Goal: Task Accomplishment & Management: Use online tool/utility

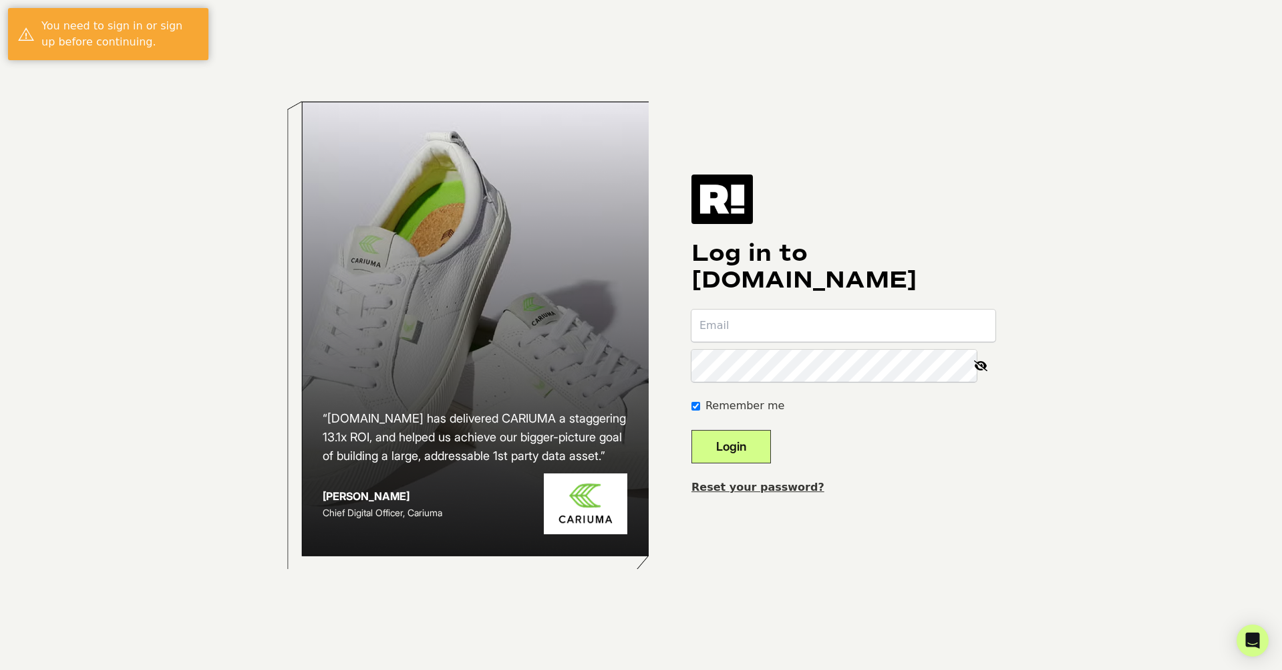
type input "[EMAIL_ADDRESS][DOMAIN_NAME]"
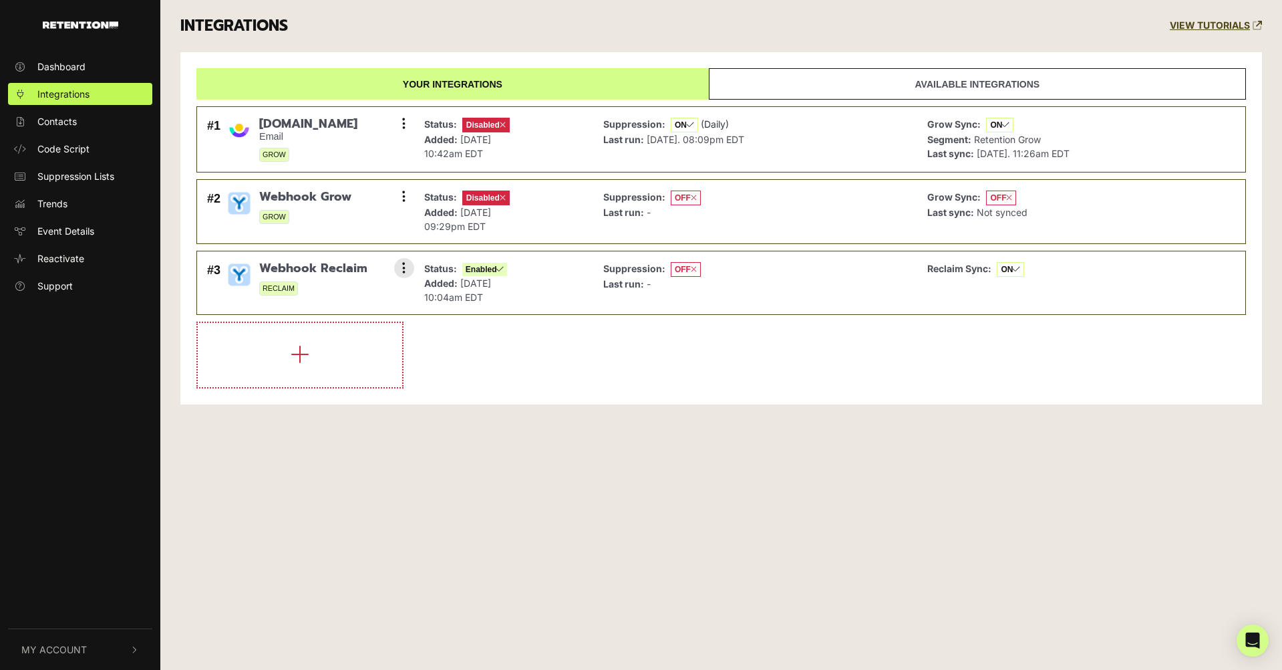
click at [330, 314] on li "#3 Webhook Reclaim RECLAIM Settings Sync History Disable Check credentials Remo…" at bounding box center [721, 283] width 1050 height 64
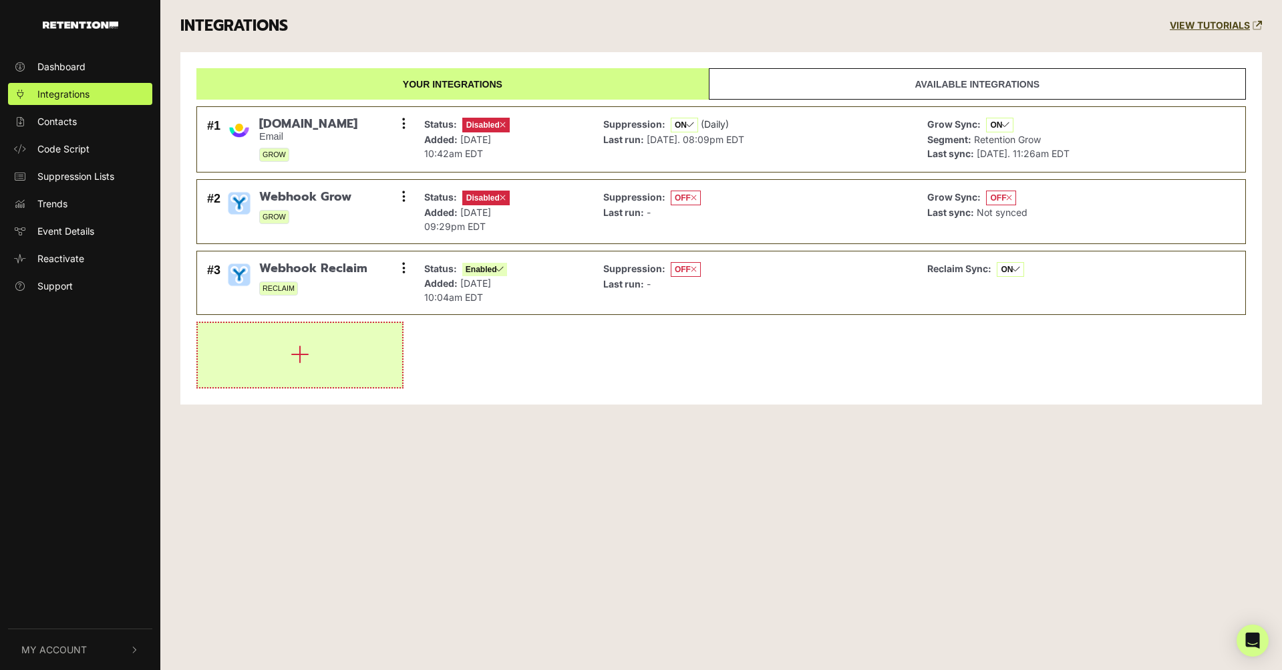
click at [333, 364] on button "button" at bounding box center [300, 355] width 204 height 64
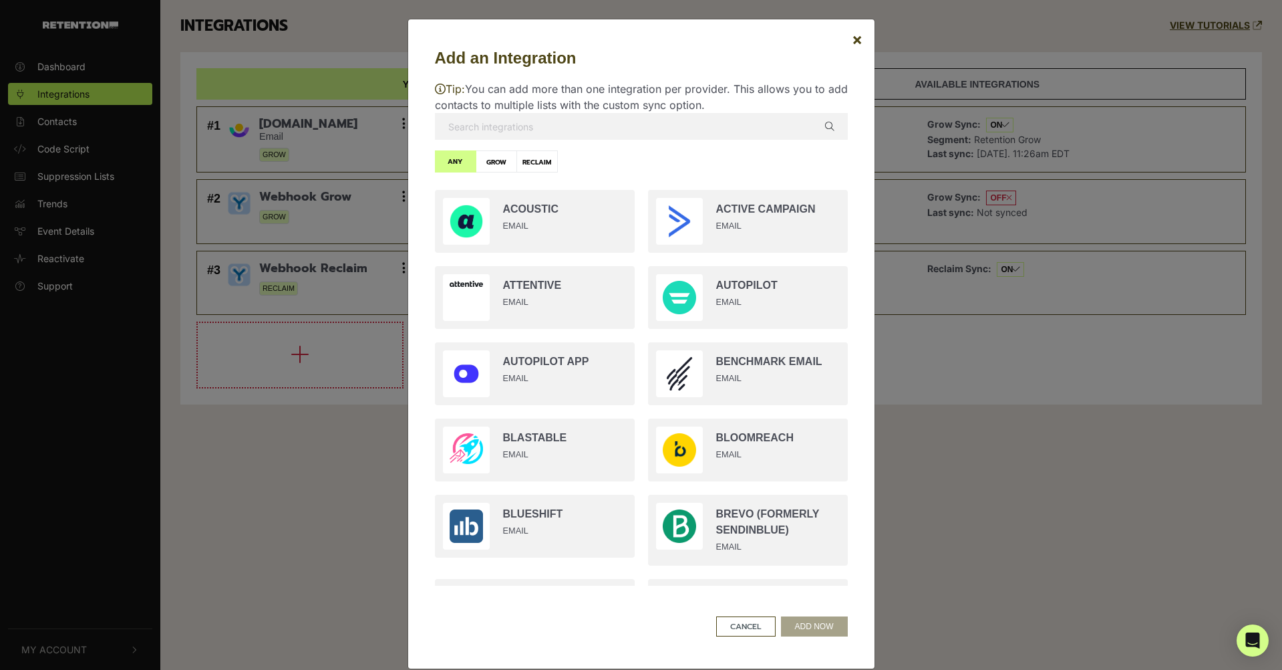
click at [541, 127] on input "text" at bounding box center [641, 126] width 413 height 27
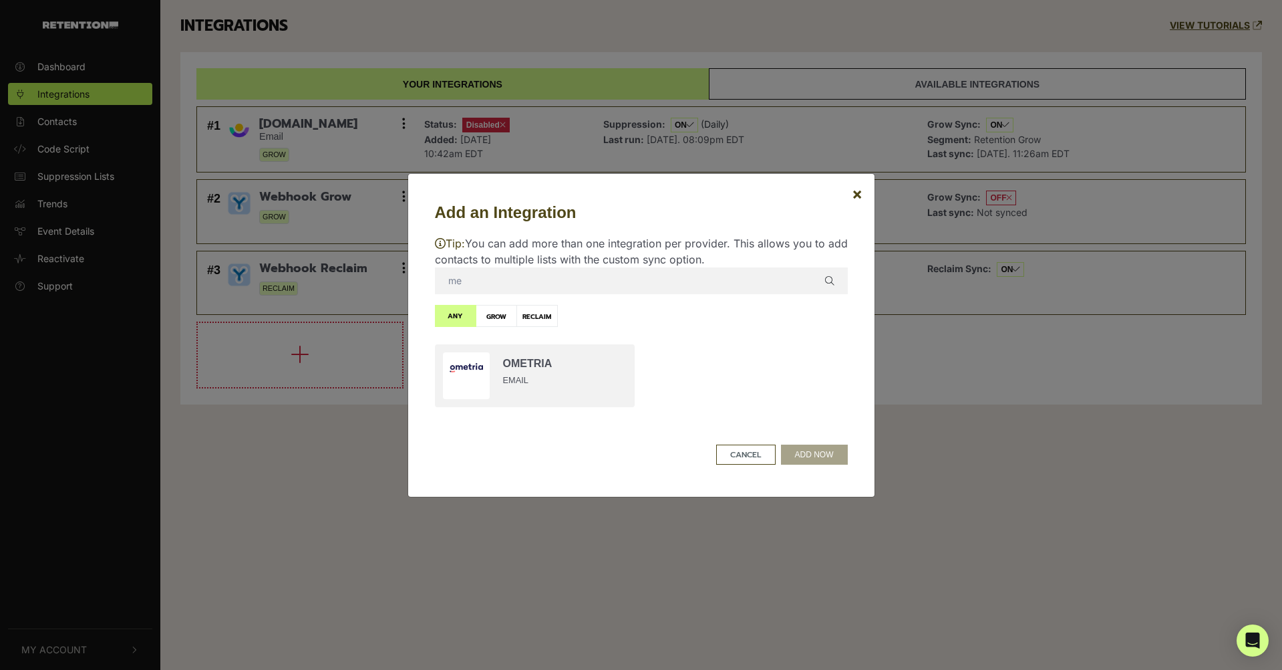
type input "m"
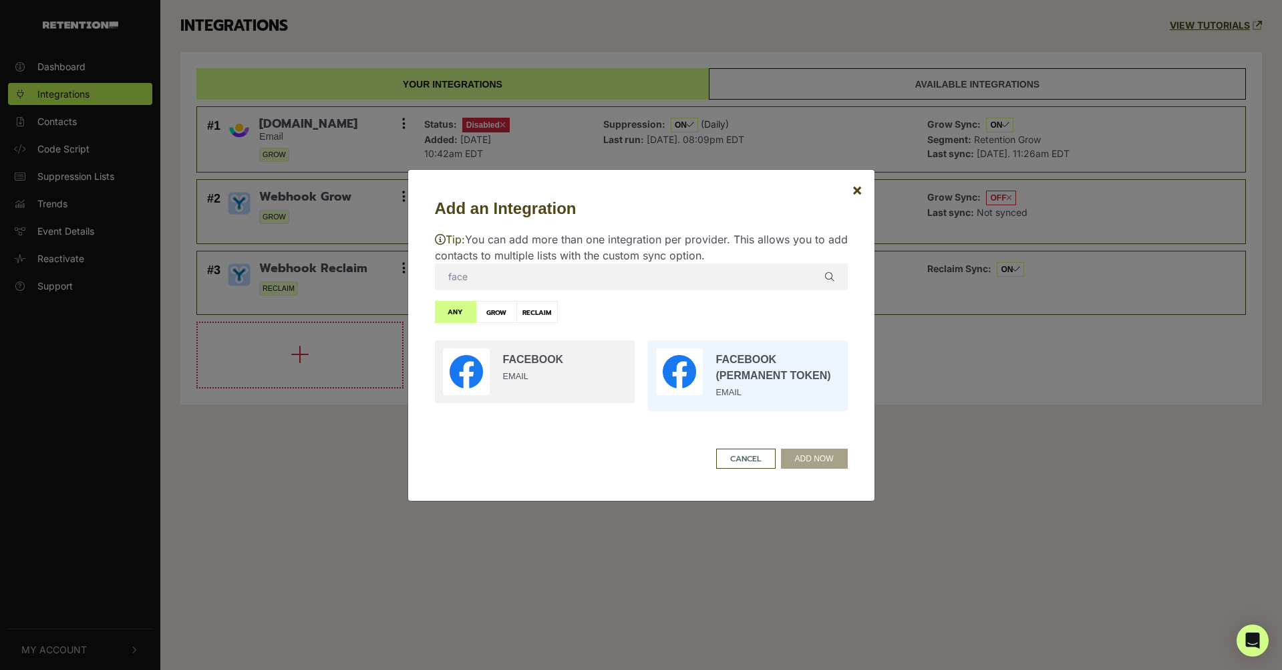
type input "face"
click at [791, 382] on input "radio" at bounding box center [748, 375] width 213 height 84
radio input "true"
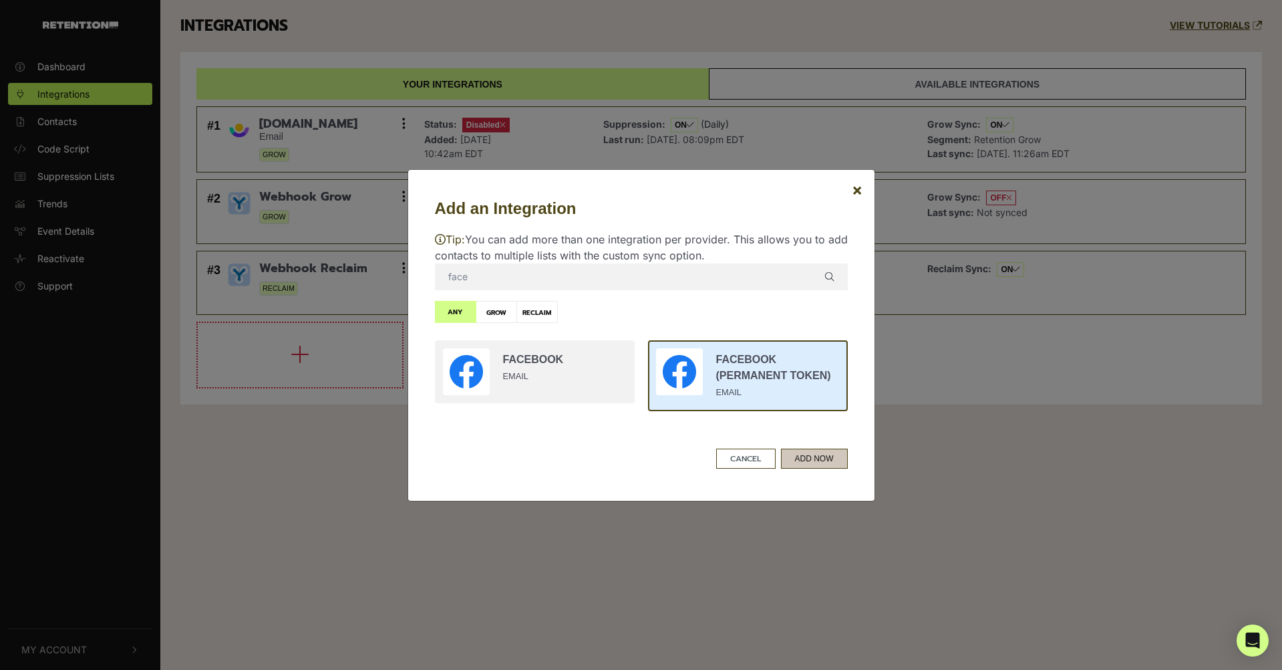
click at [819, 458] on button "ADD NOW" at bounding box center [814, 458] width 67 height 20
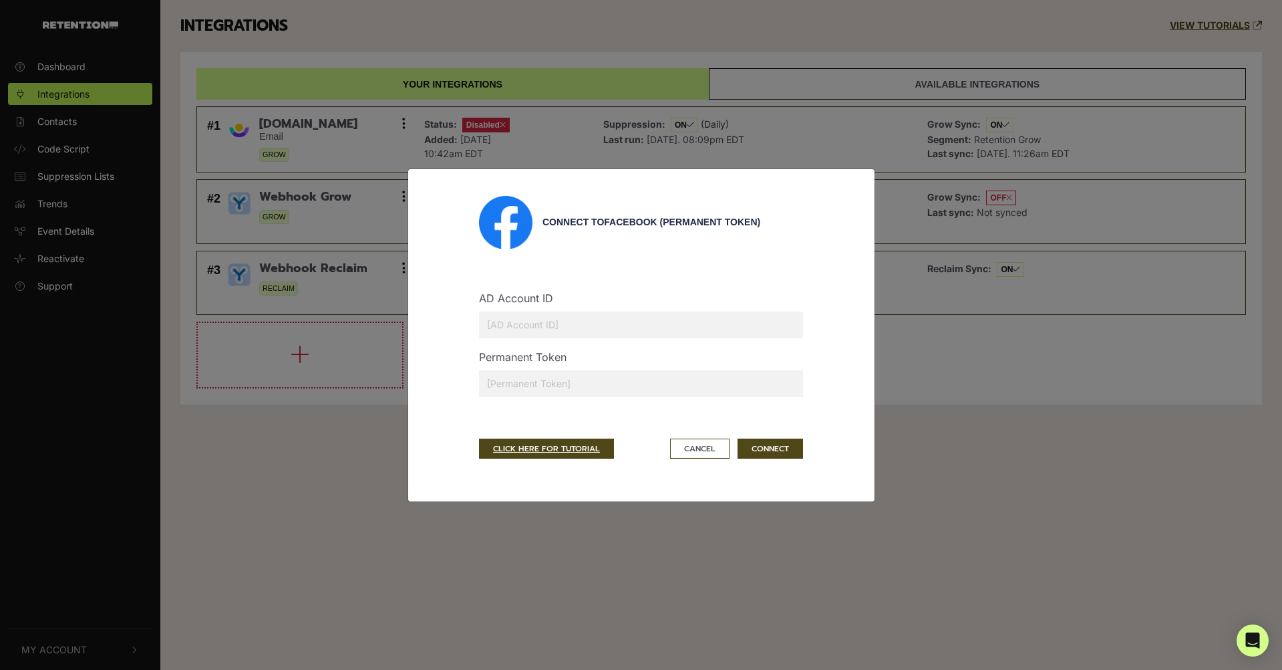
click at [544, 320] on input "text" at bounding box center [641, 324] width 324 height 27
click at [582, 387] on input "text" at bounding box center [641, 383] width 324 height 27
click at [576, 307] on div "AD Account ID" at bounding box center [641, 319] width 344 height 59
click at [583, 321] on input "text" at bounding box center [641, 324] width 324 height 27
click at [535, 440] on link "CLICK HERE FOR TUTORIAL" at bounding box center [546, 448] width 135 height 20
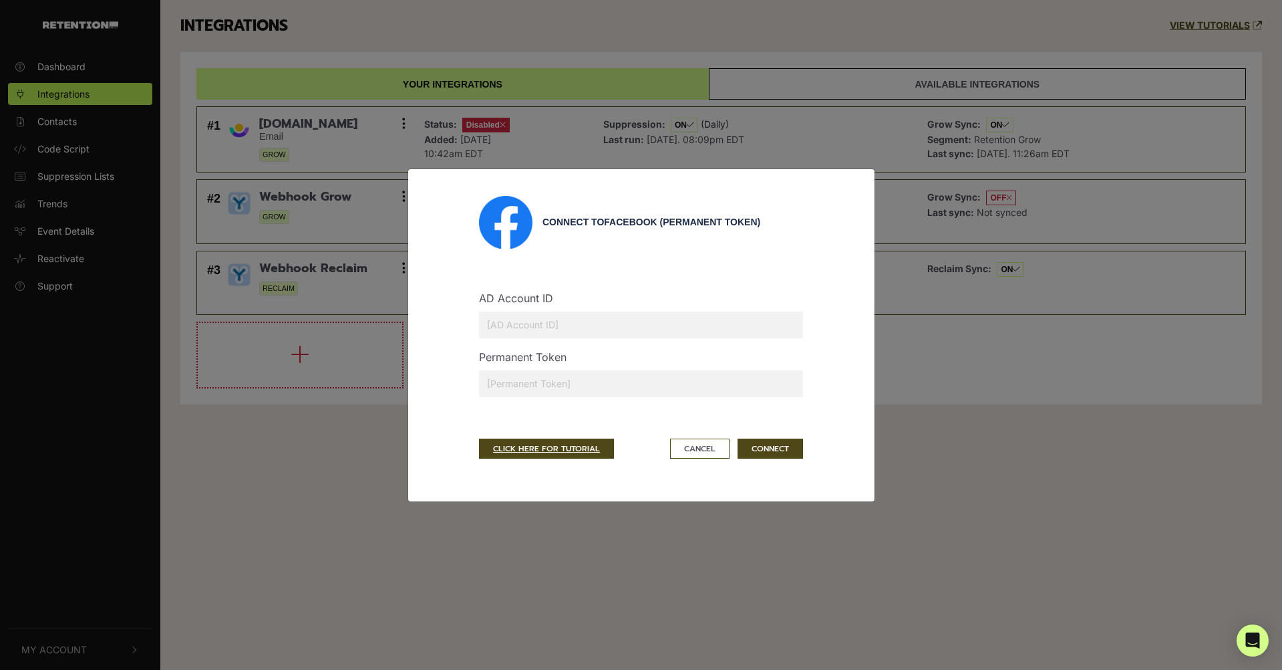
click at [545, 384] on input "text" at bounding box center [641, 383] width 324 height 27
paste input "EAAL8O4HZAZBuQBPopGC4vcExpvHZAEJEGcb56U71fZBnv3wo5YZAAHRltdmIh1Md5wJmFD1qu4qjZB…"
type input "EAAL8O4HZAZBuQBPopGC4vcExpvHZAEJEGcb56U71fZBnv3wo5YZAAHRltdmIh1Md5wJmFD1qu4qjZB…"
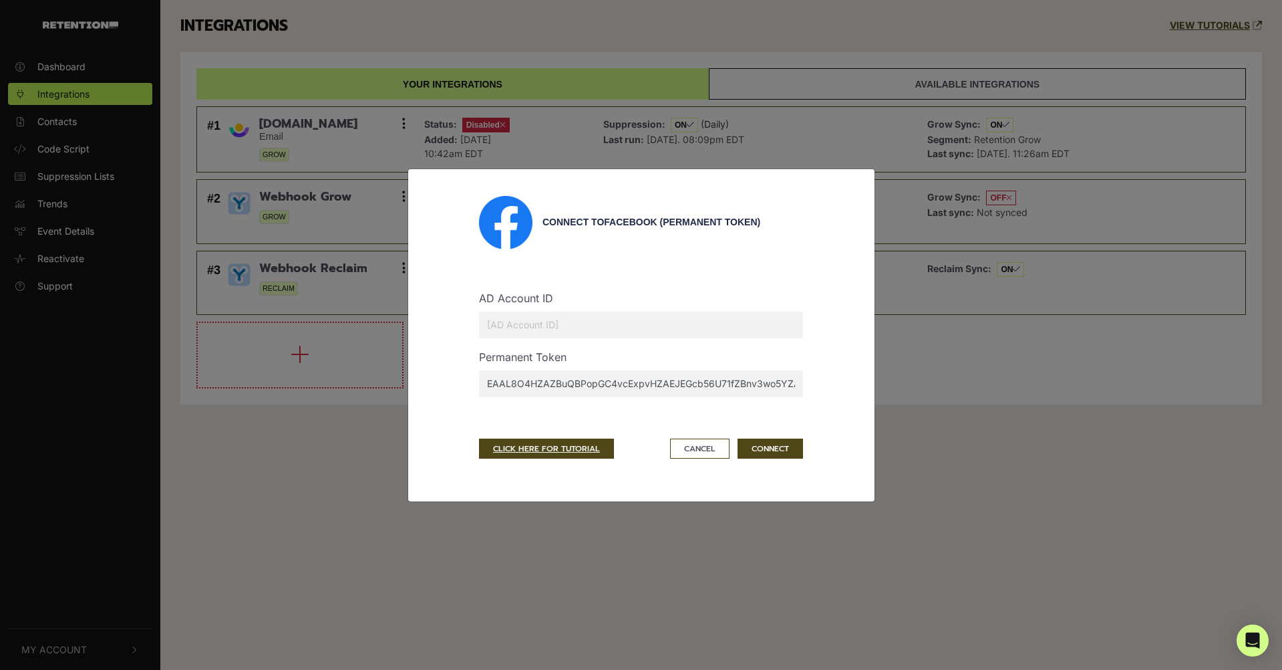
click at [595, 322] on input "text" at bounding box center [641, 324] width 324 height 27
paste input "983595434997303"
type input "983595434997303"
click at [763, 448] on button "CONNECT" at bounding box center [770, 448] width 65 height 20
click at [778, 446] on button "CONNECT" at bounding box center [770, 448] width 65 height 20
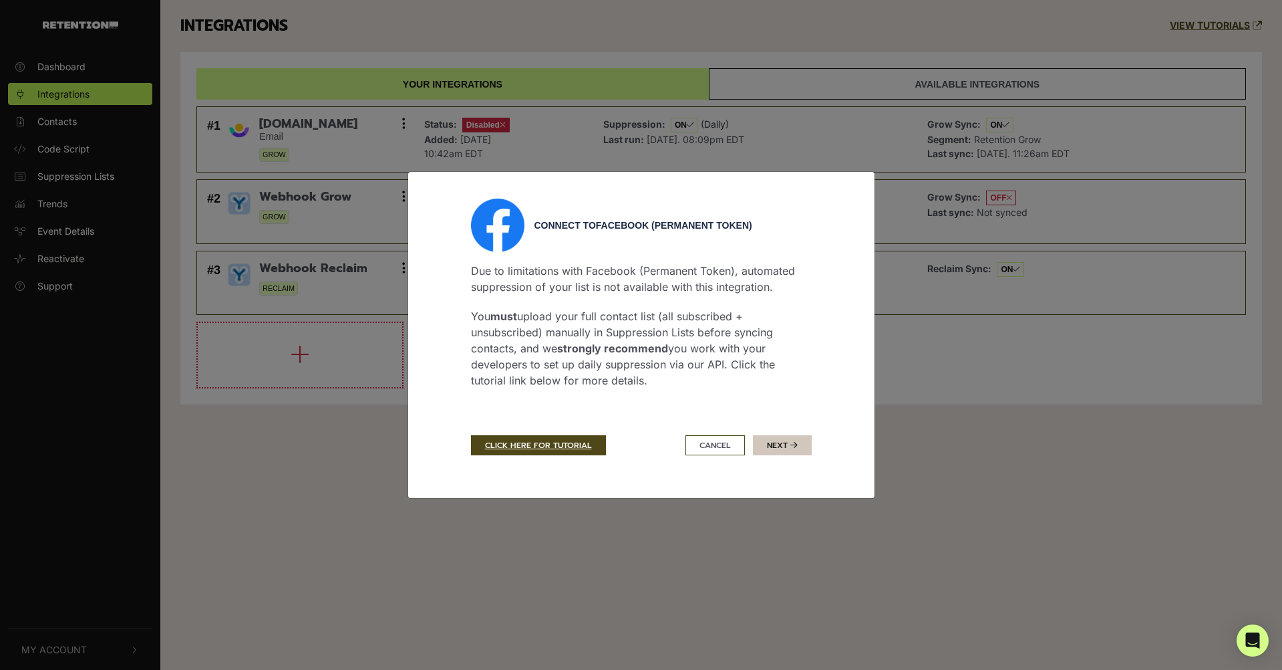
click at [791, 446] on icon "submit" at bounding box center [794, 445] width 7 height 8
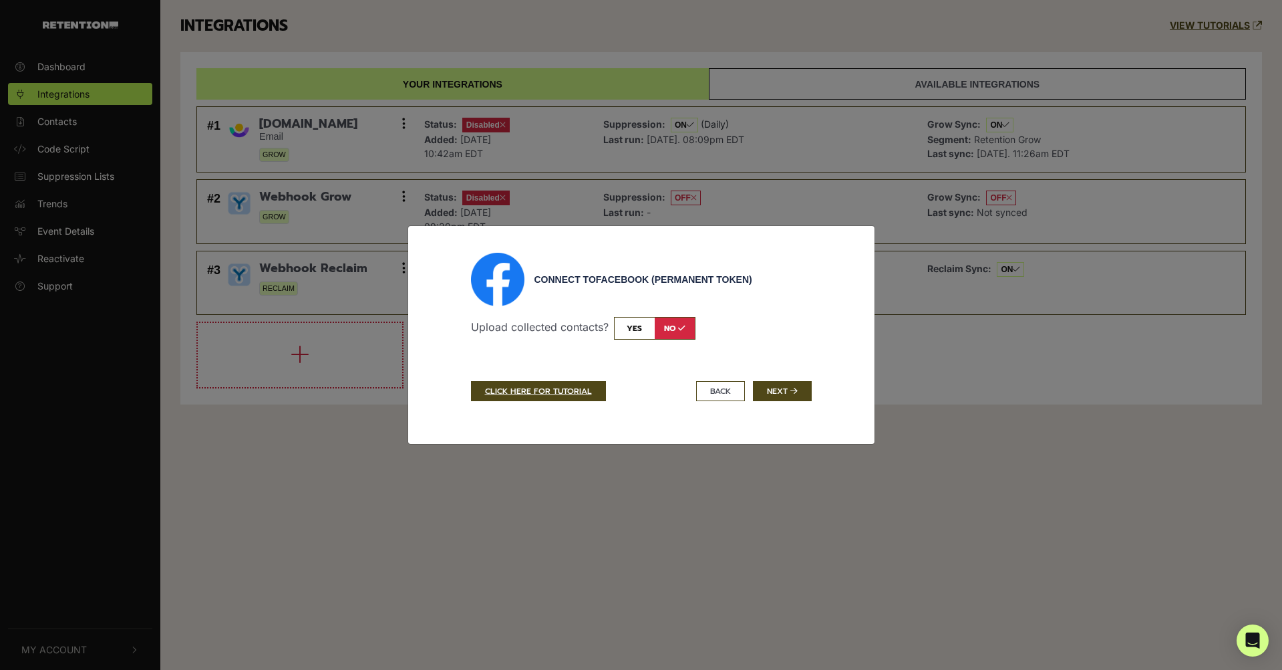
click at [653, 332] on input "checkbox" at bounding box center [655, 328] width 82 height 23
checkbox input "true"
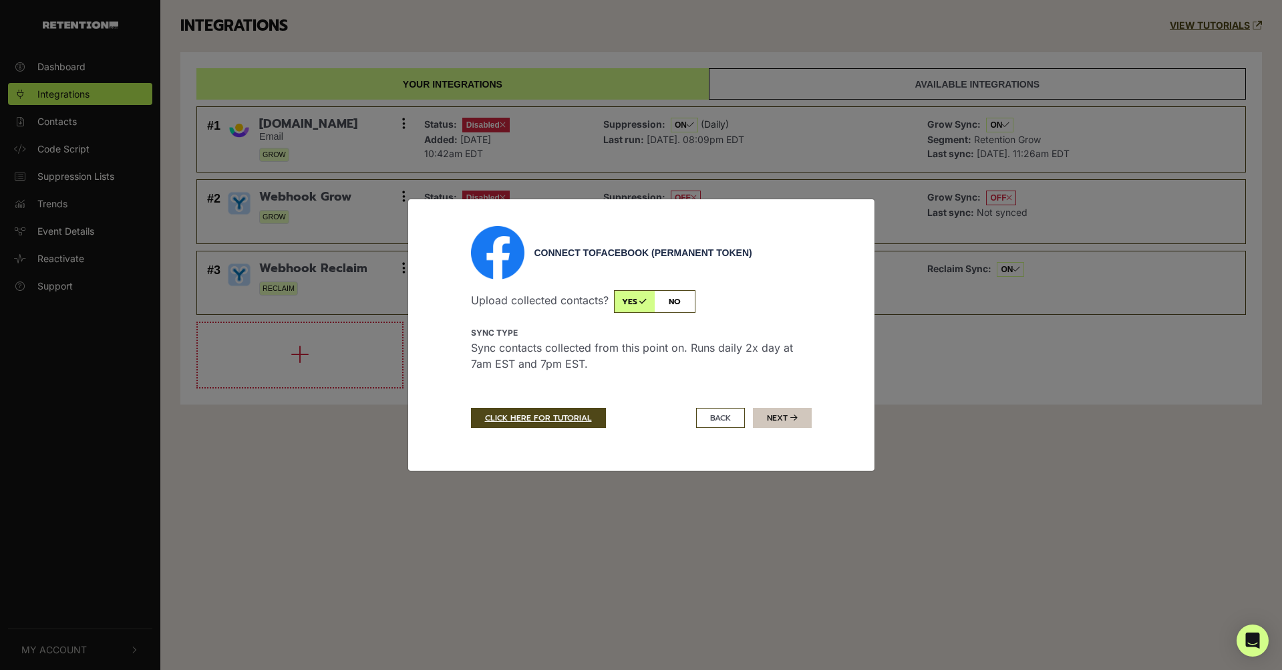
click at [792, 422] on button "Next" at bounding box center [782, 418] width 59 height 20
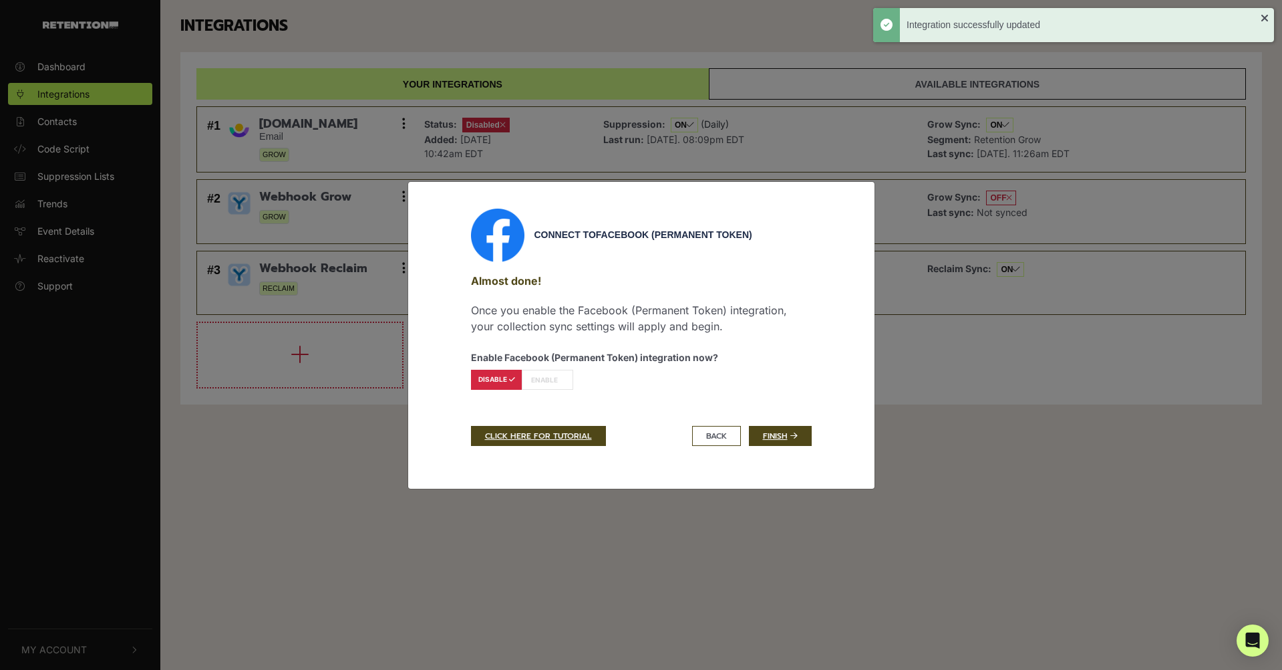
click at [553, 386] on label "ENABLE" at bounding box center [547, 380] width 51 height 20
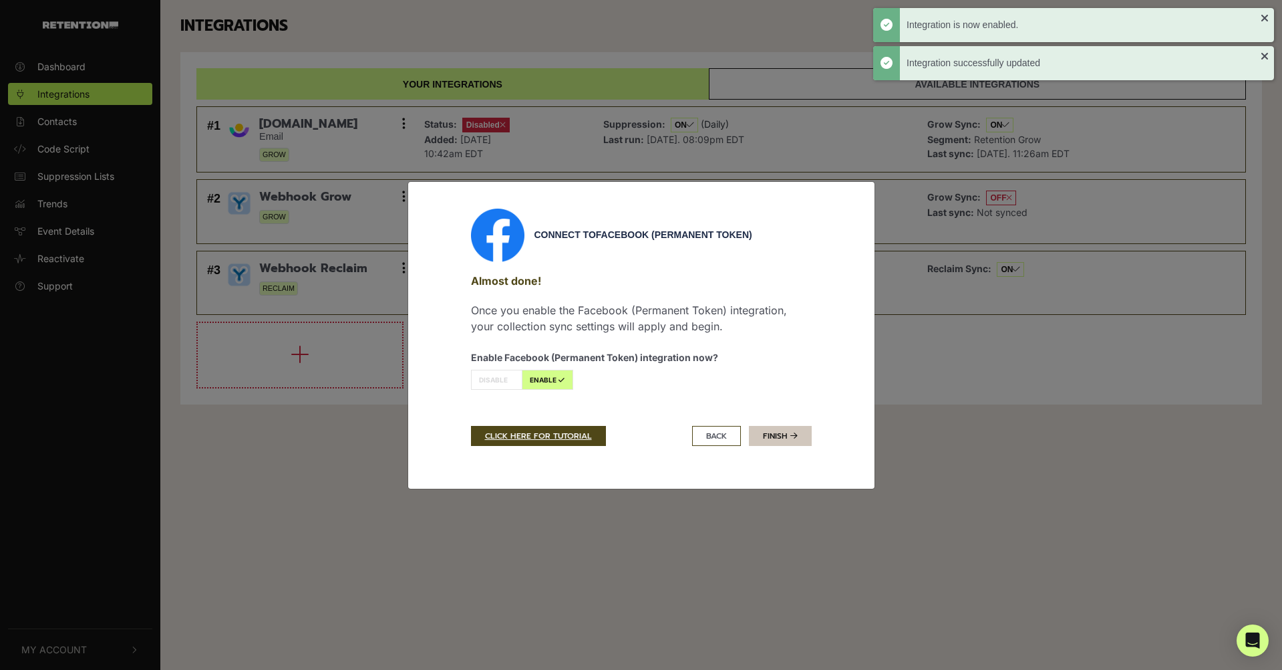
click at [795, 438] on icon at bounding box center [794, 436] width 7 height 8
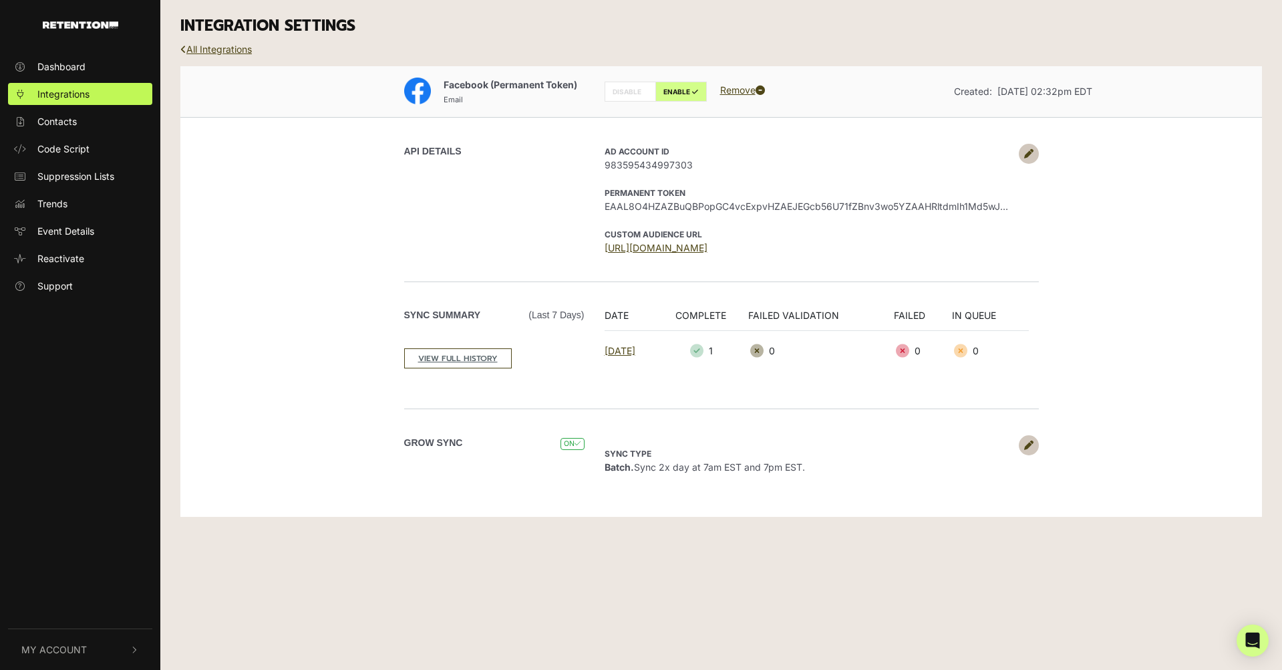
click at [315, 178] on div "Facebook (Permanent Token) Email DISABLE ENABLE Remove Created: Oct 9, 2025 02:…" at bounding box center [721, 291] width 1082 height 451
